Goal: Transaction & Acquisition: Obtain resource

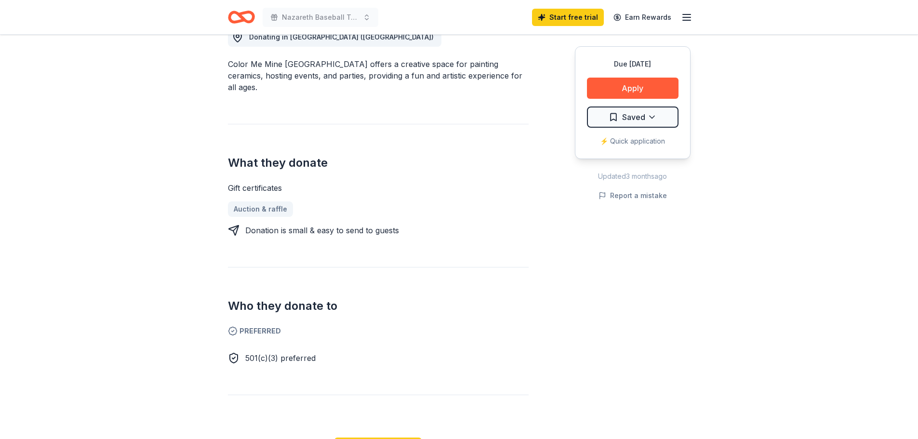
scroll to position [289, 0]
click at [644, 81] on button "Apply" at bounding box center [633, 88] width 92 height 21
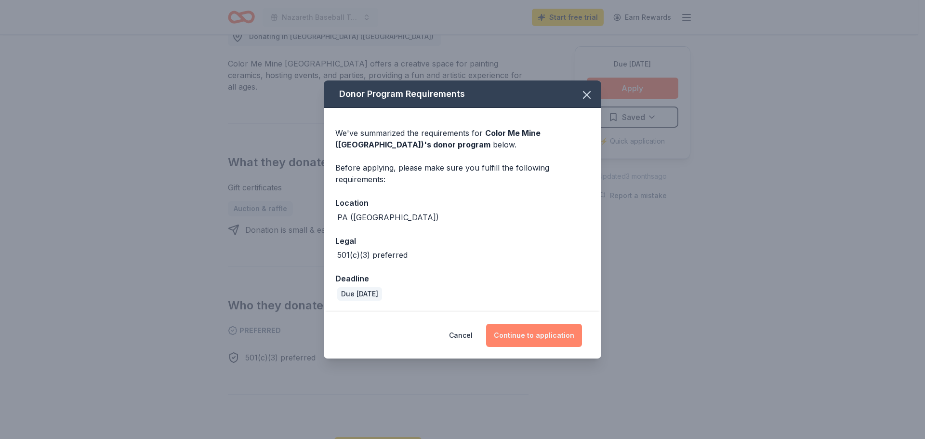
click at [521, 335] on button "Continue to application" at bounding box center [534, 335] width 96 height 23
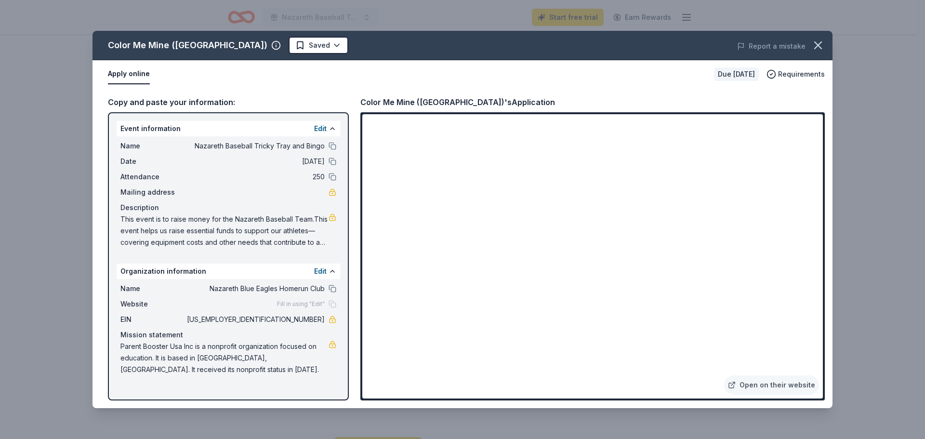
click at [173, 221] on span "This event is to raise money for the Nazareth Baseball Team.This event helps us…" at bounding box center [224, 231] width 208 height 35
click at [120, 216] on span "This event is to raise money for the Nazareth Baseball Team.This event helps us…" at bounding box center [224, 231] width 208 height 35
click at [333, 214] on link at bounding box center [333, 218] width 8 height 8
drag, startPoint x: 121, startPoint y: 216, endPoint x: 290, endPoint y: 240, distance: 170.8
click at [290, 240] on span "This event is to raise money for the Nazareth Baseball Team.This event helps us…" at bounding box center [224, 231] width 208 height 35
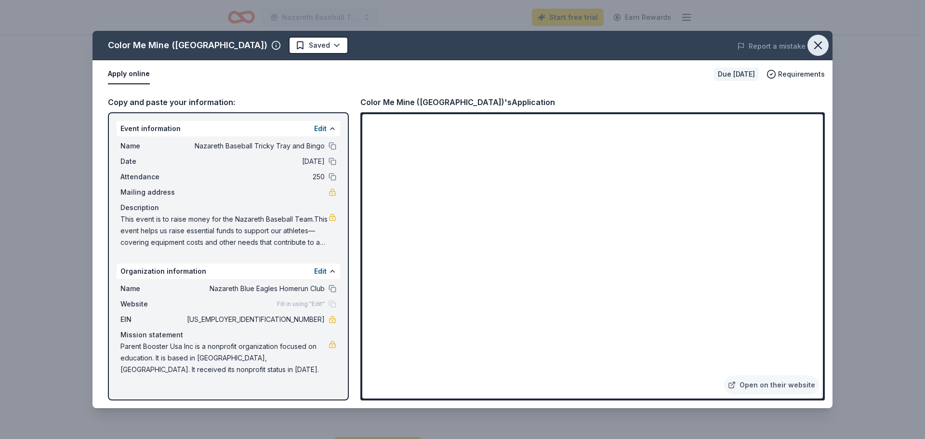
click at [815, 40] on icon "button" at bounding box center [818, 45] width 13 height 13
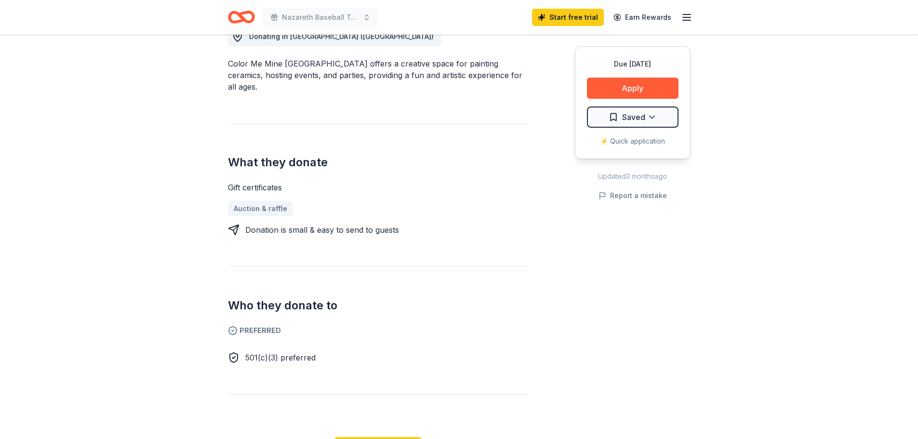
click at [244, 16] on icon "Home" at bounding box center [241, 17] width 27 height 23
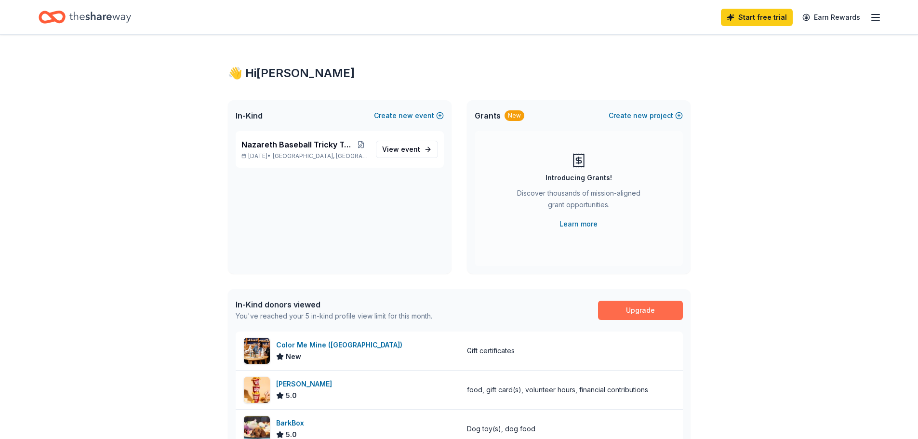
click at [633, 310] on link "Upgrade" at bounding box center [640, 310] width 85 height 19
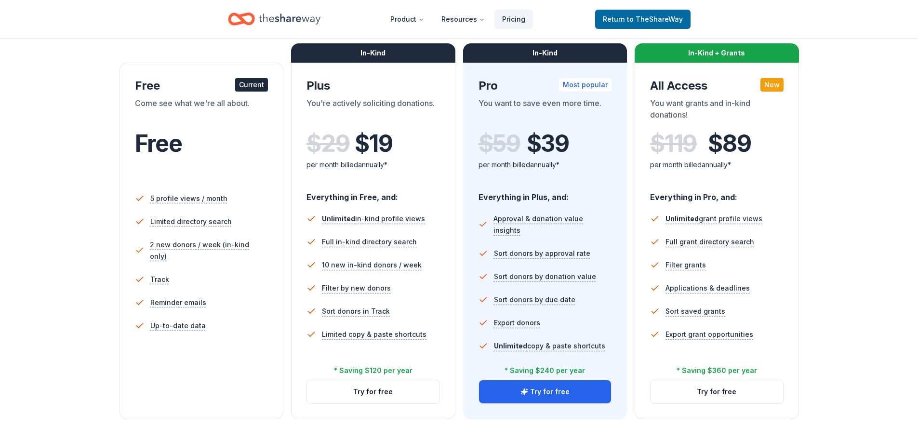
scroll to position [145, 0]
